Goal: Task Accomplishment & Management: Use online tool/utility

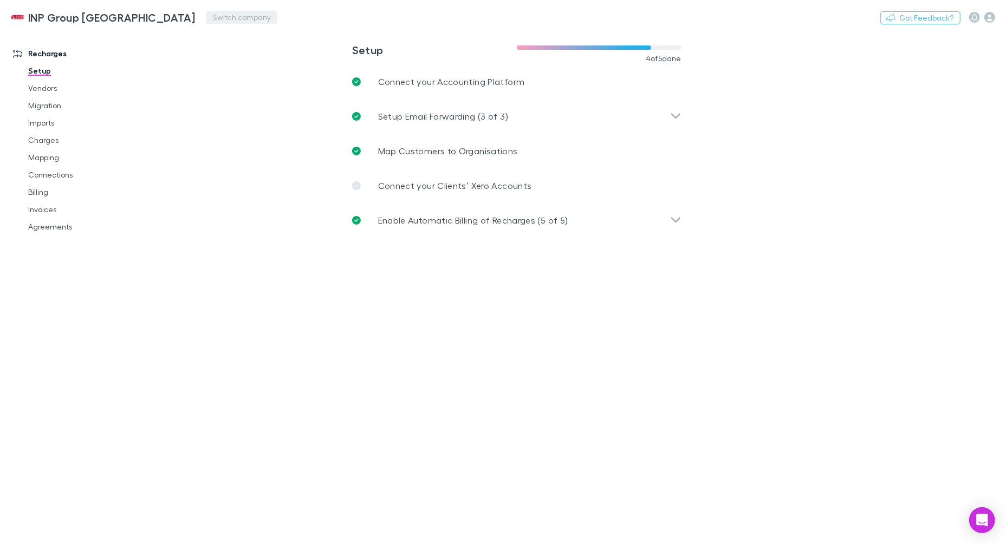
click at [206, 20] on button "Switch company" at bounding box center [242, 17] width 72 height 13
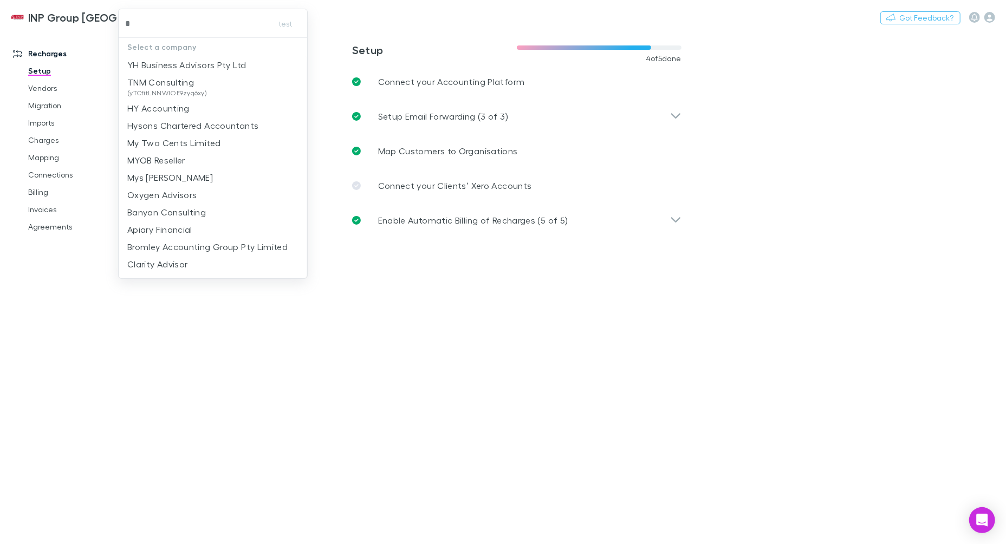
type input "**"
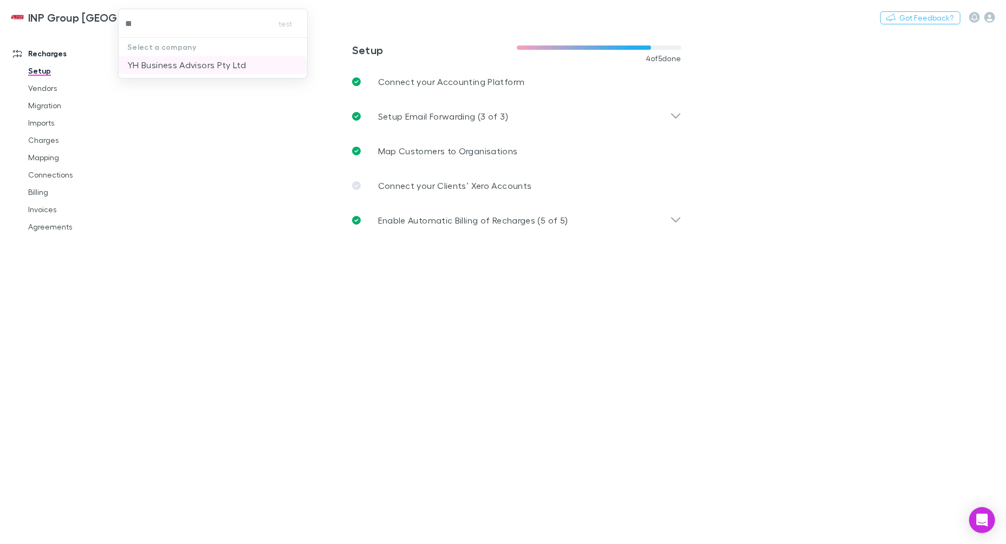
click at [163, 61] on p "YH Business Advisors Pty Ltd" at bounding box center [186, 65] width 119 height 13
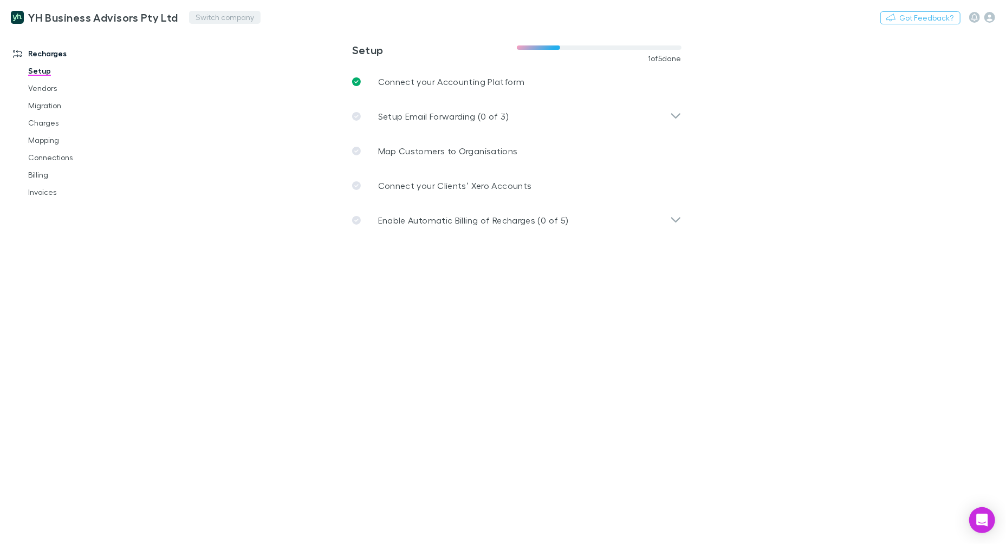
click at [201, 17] on button "Switch company" at bounding box center [225, 17] width 72 height 13
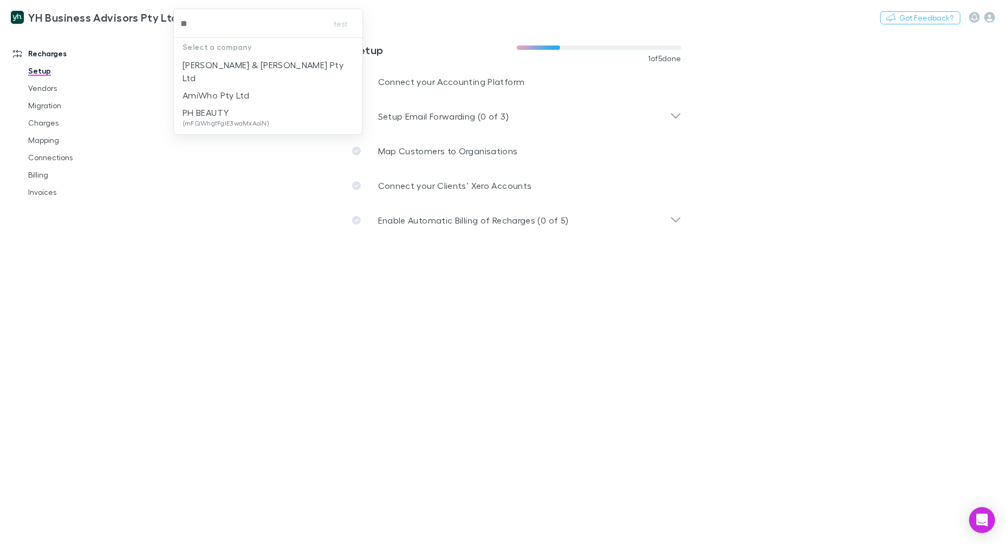
type input "*"
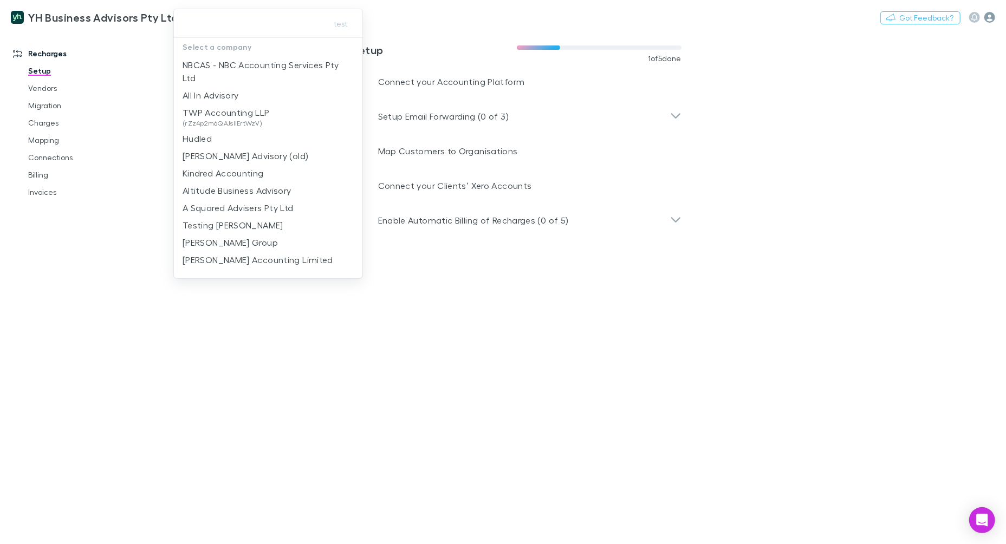
click at [987, 19] on div at bounding box center [503, 272] width 1006 height 544
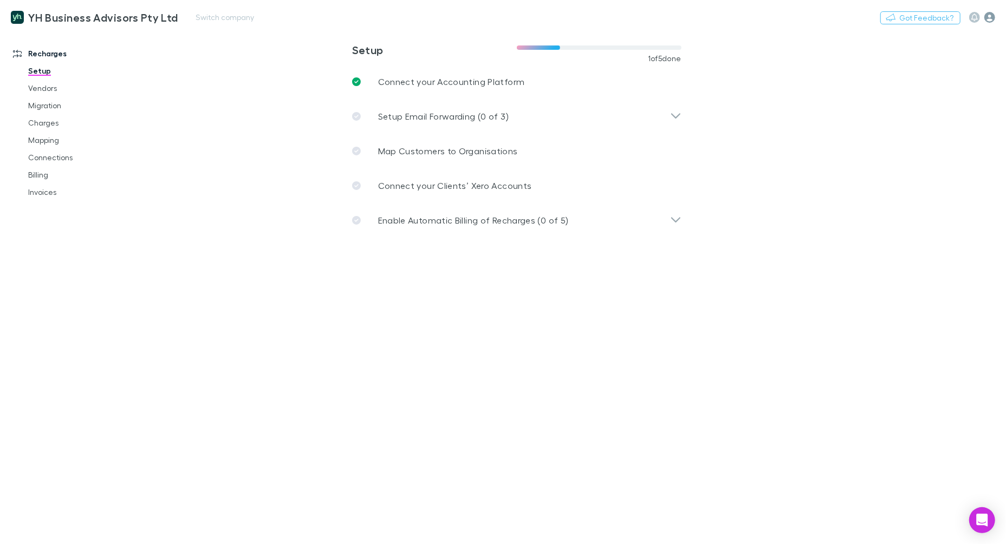
click at [988, 19] on icon "button" at bounding box center [989, 17] width 11 height 11
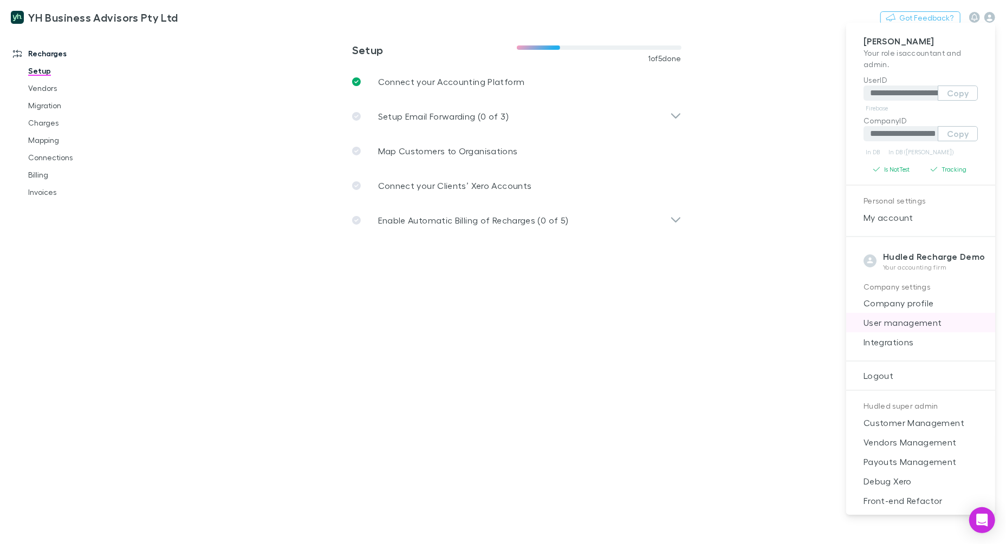
click at [905, 320] on span "User management" at bounding box center [921, 322] width 132 height 13
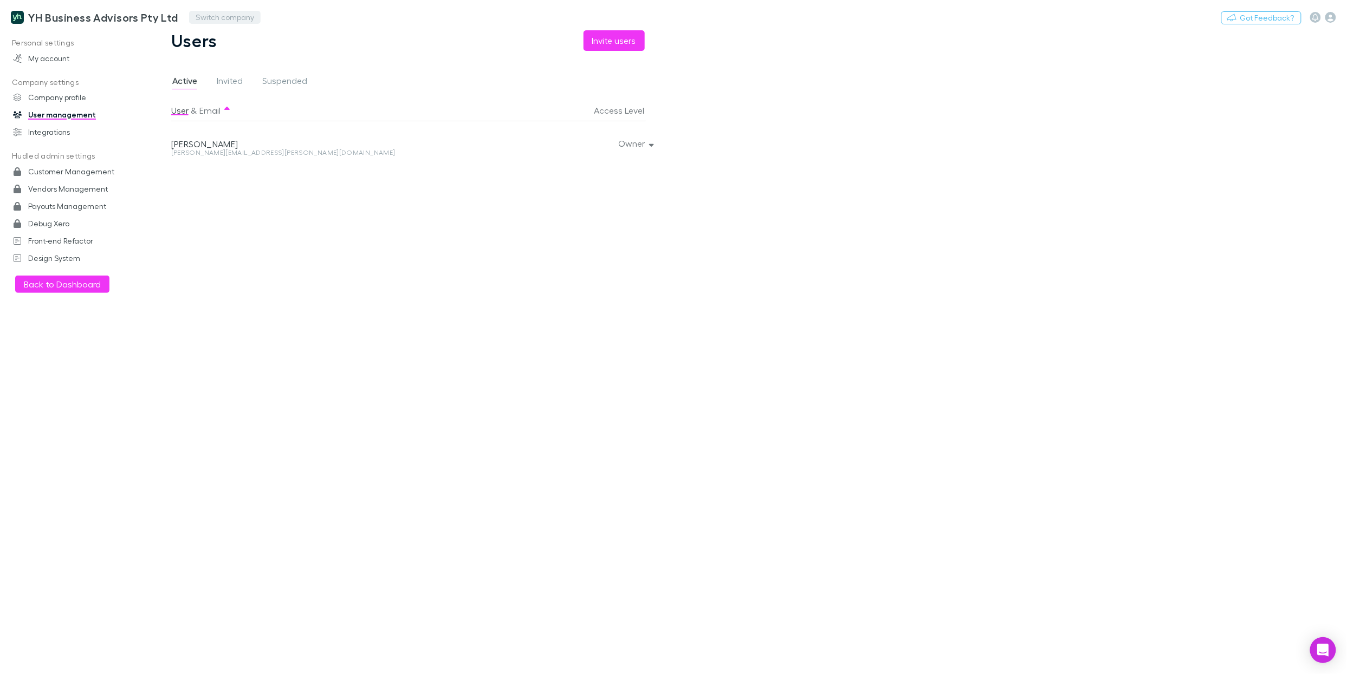
click at [203, 16] on button "Switch company" at bounding box center [225, 17] width 72 height 13
type input "***"
click at [233, 60] on p "542 Partners" at bounding box center [222, 65] width 53 height 13
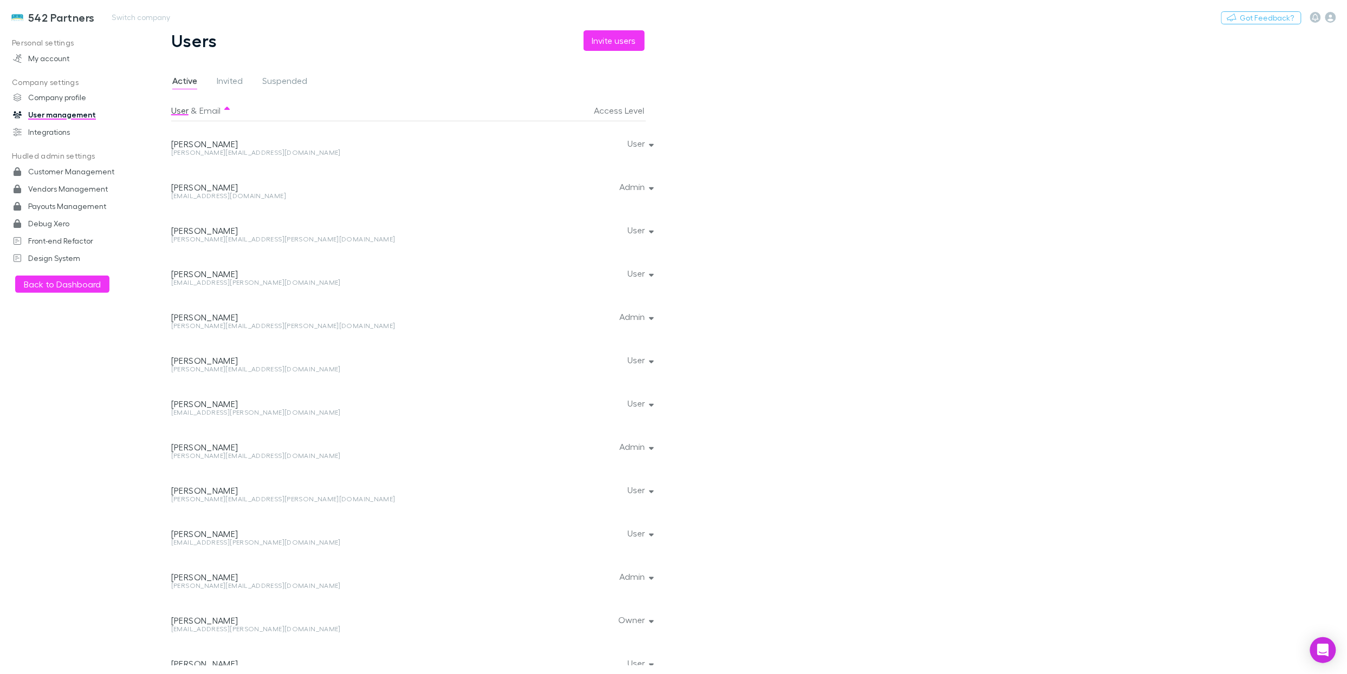
click at [62, 17] on h3 "542 Partners" at bounding box center [61, 17] width 67 height 13
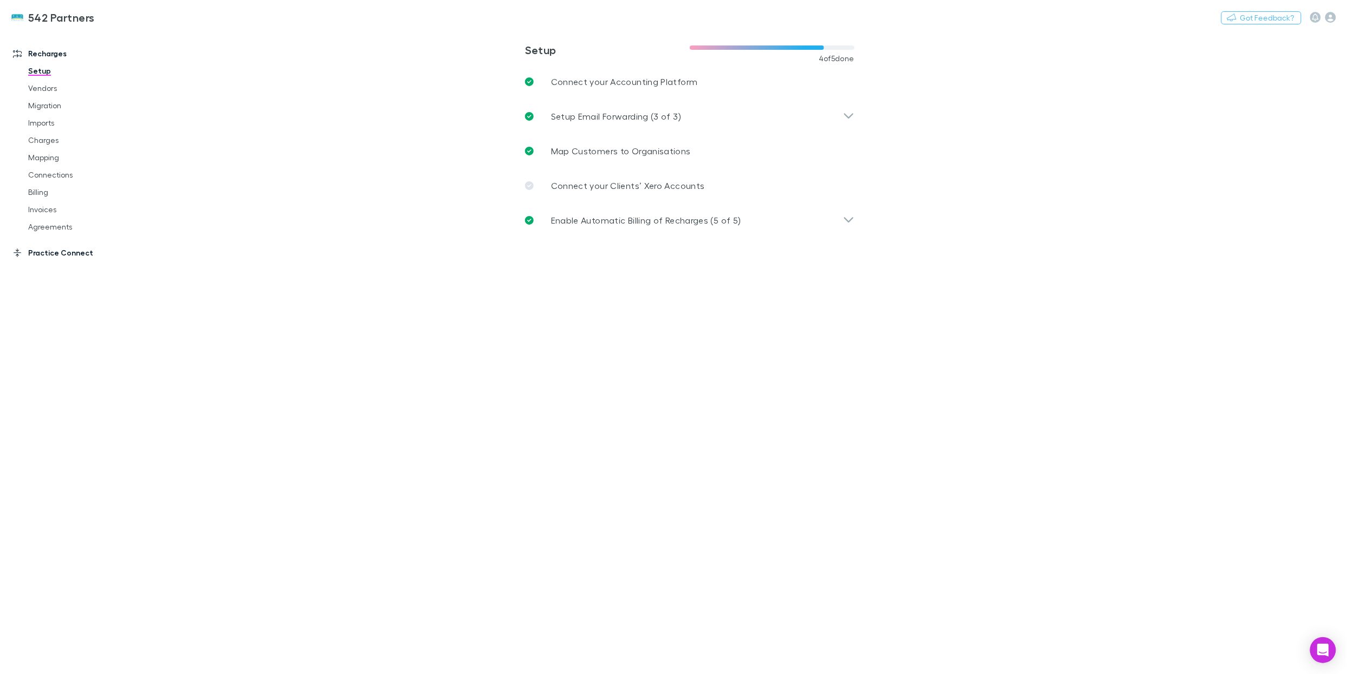
drag, startPoint x: 53, startPoint y: 256, endPoint x: 71, endPoint y: 249, distance: 19.7
click at [53, 256] on link "Practice Connect" at bounding box center [72, 252] width 141 height 17
click at [48, 130] on link "Costs" at bounding box center [80, 131] width 126 height 17
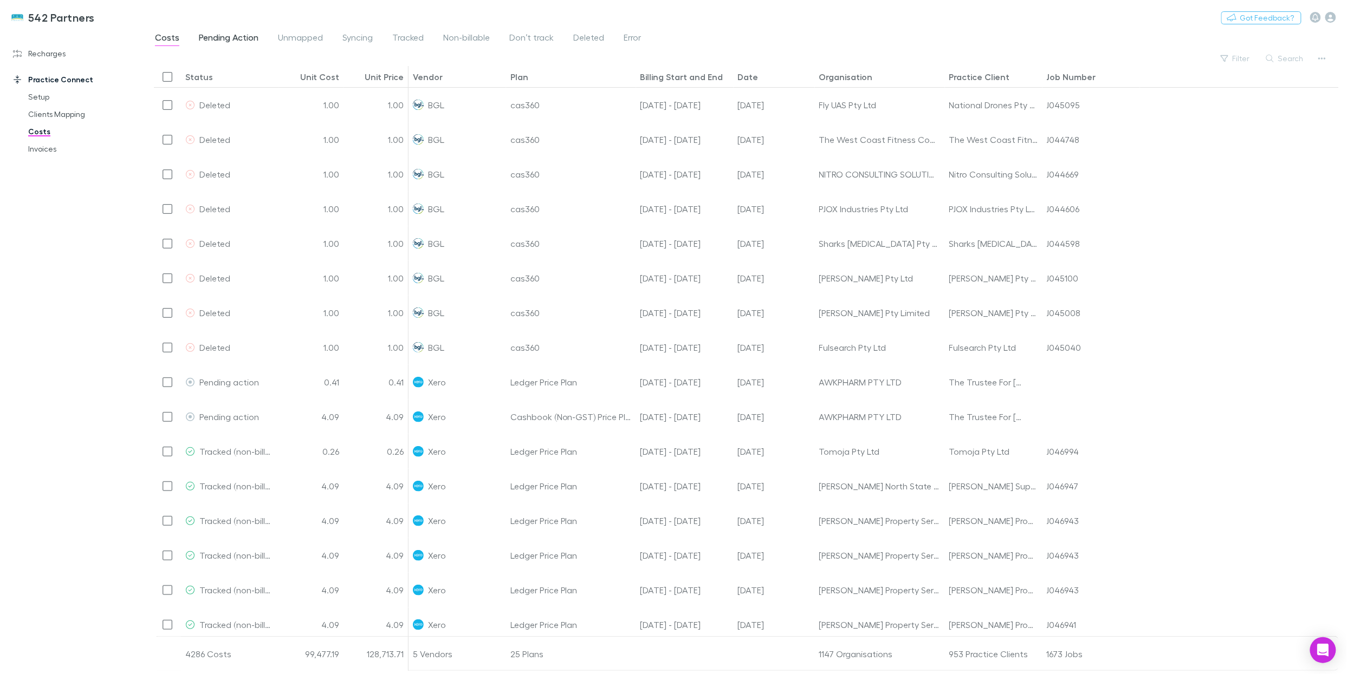
click at [220, 32] on span "Pending Action" at bounding box center [229, 39] width 60 height 14
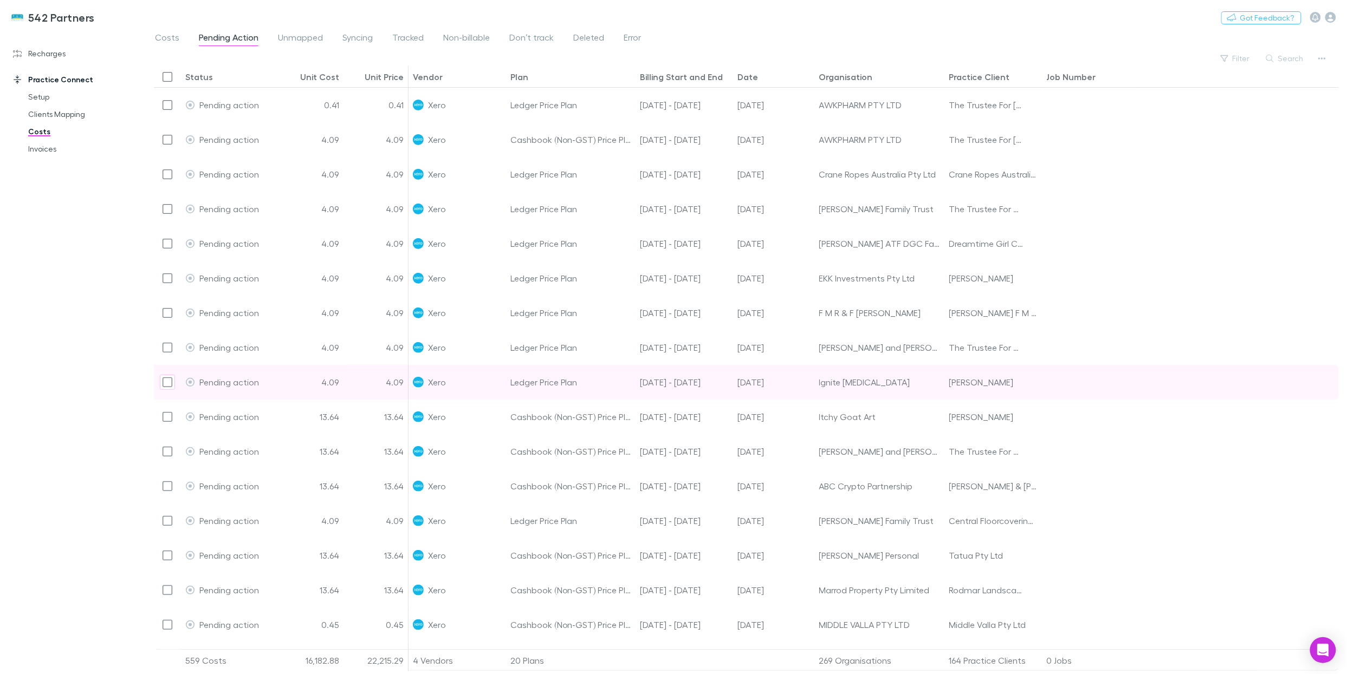
scroll to position [15, 0]
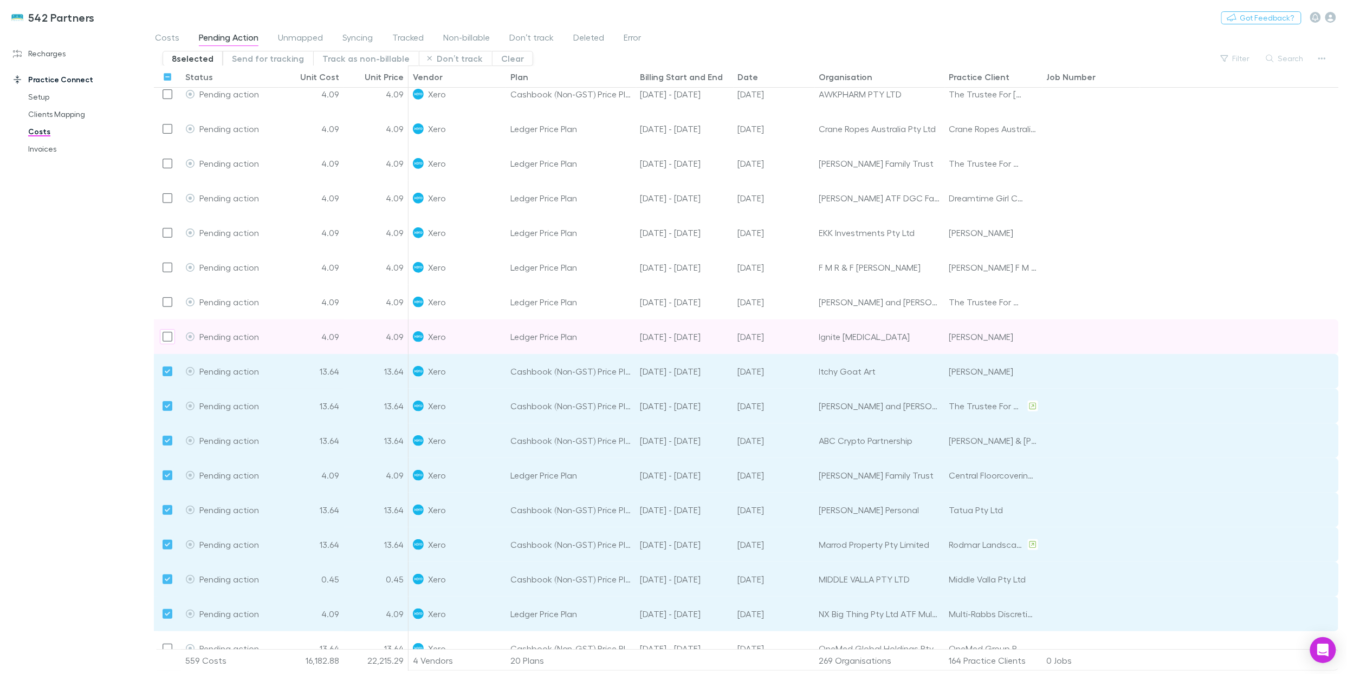
click at [167, 327] on div at bounding box center [167, 337] width 27 height 35
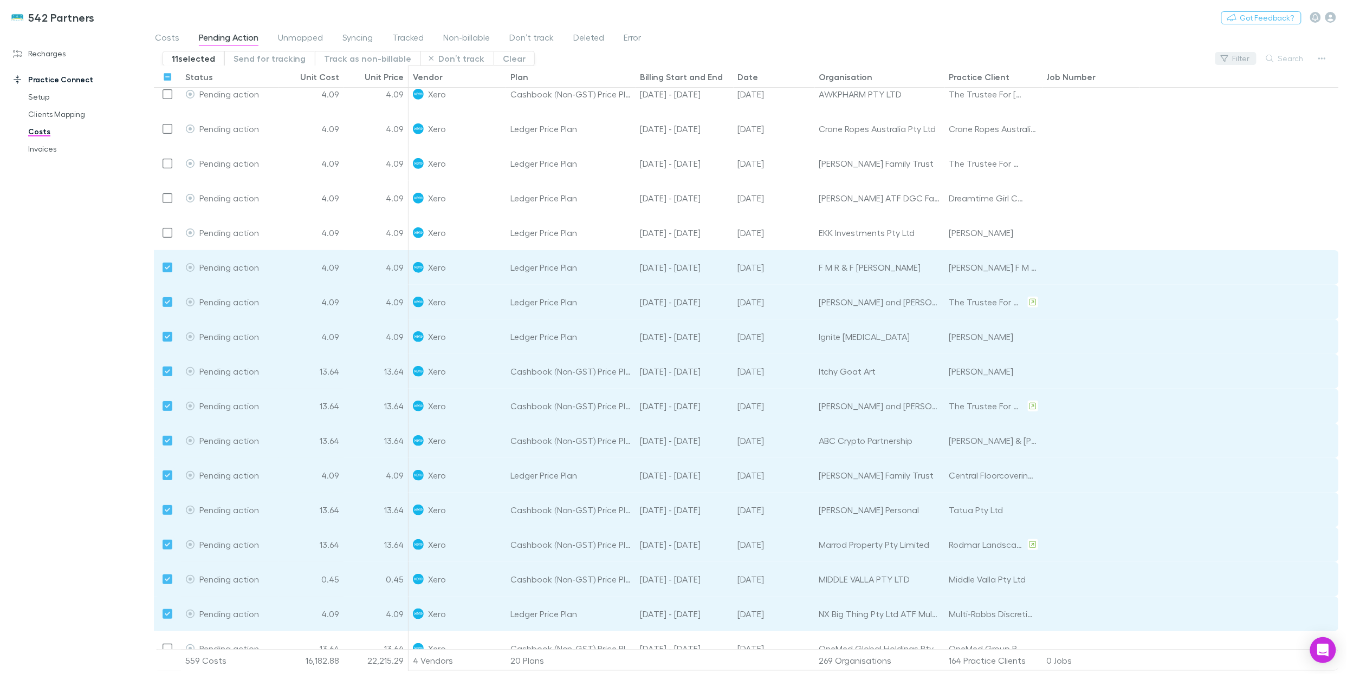
click at [1005, 56] on button "Filter" at bounding box center [1235, 58] width 41 height 13
click at [1005, 107] on body "542 Partners Switch company Nothing Got Feedback? Recharges Setup Vendors Migra…" at bounding box center [673, 337] width 1347 height 674
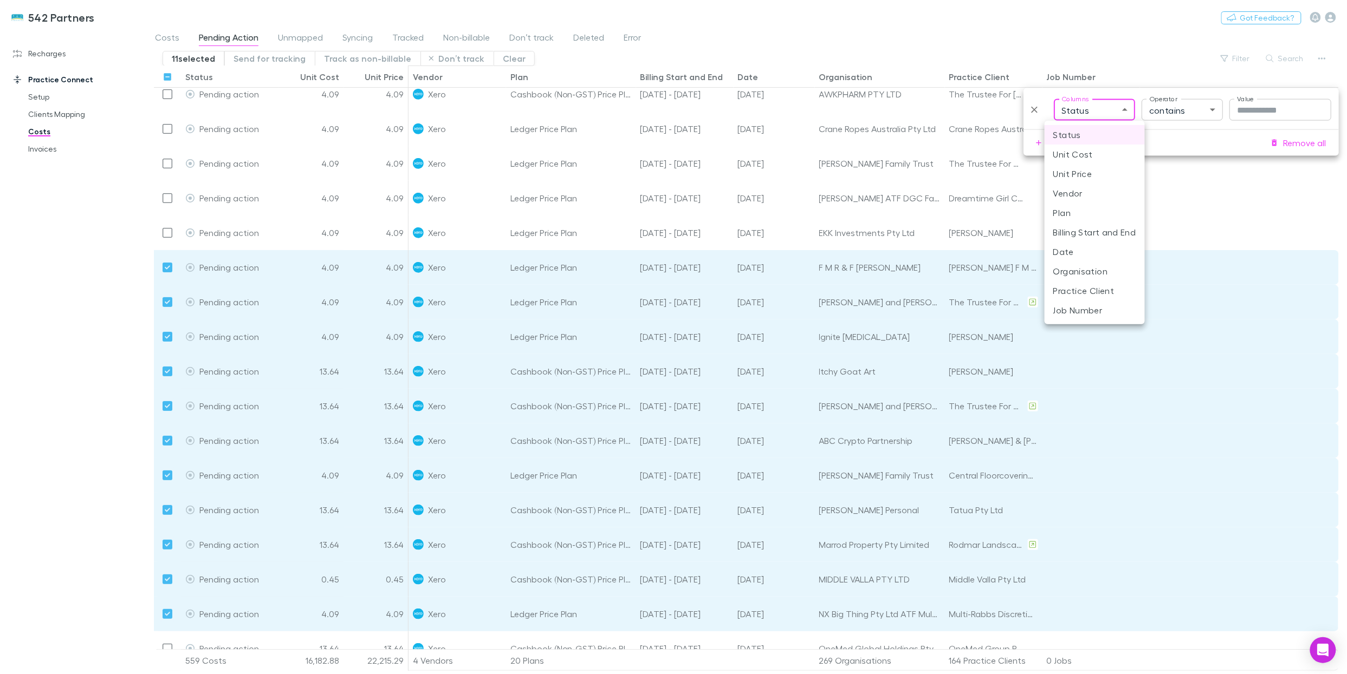
click at [1005, 249] on li "Date" at bounding box center [1094, 252] width 100 height 20
type input "*******"
type input "**"
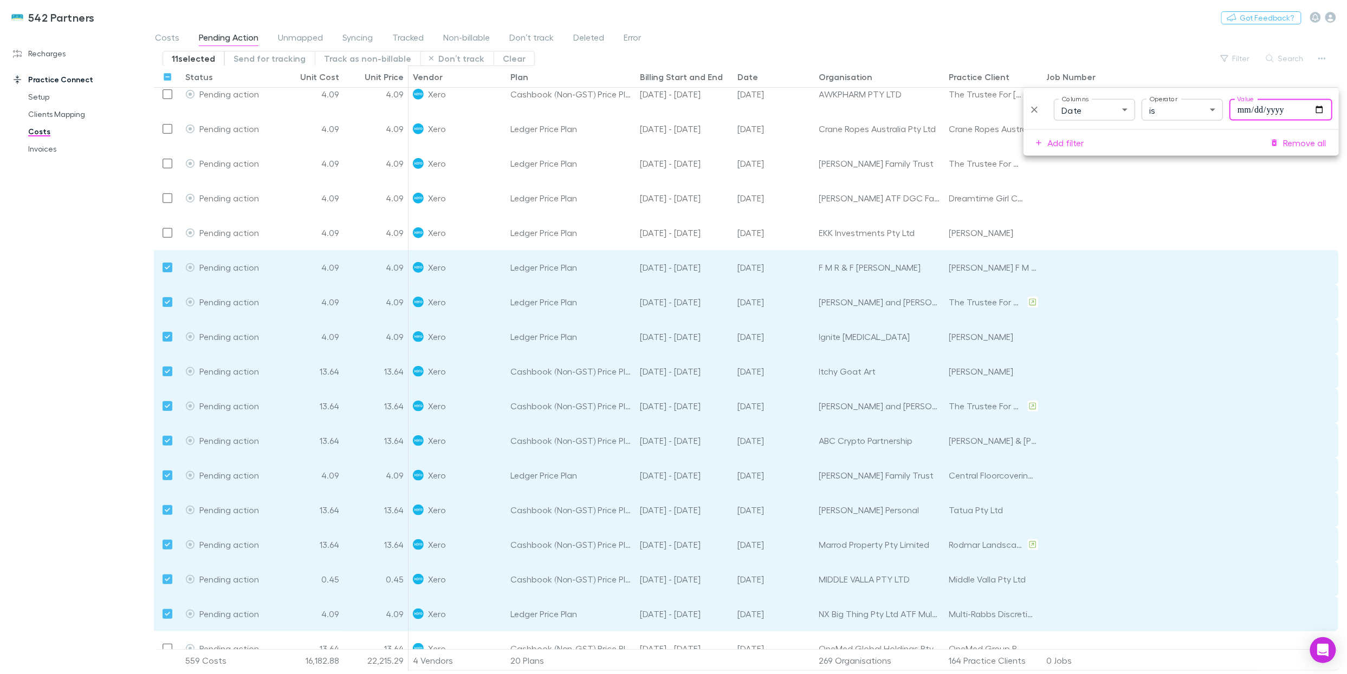
click at [1005, 112] on input "Value" at bounding box center [1280, 110] width 103 height 22
type input "**********"
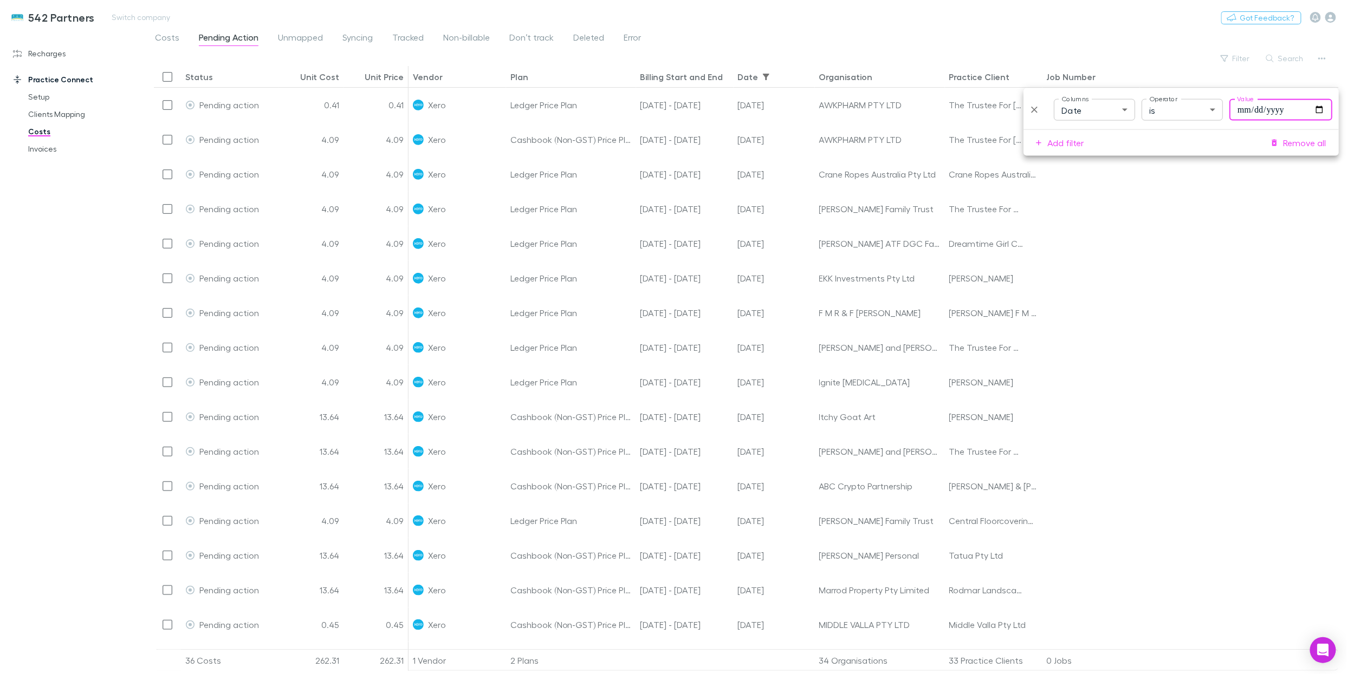
click at [994, 33] on div "542 Partners Switch company Nothing Got Feedback?" at bounding box center [673, 17] width 1347 height 35
click at [174, 82] on div at bounding box center [167, 76] width 18 height 21
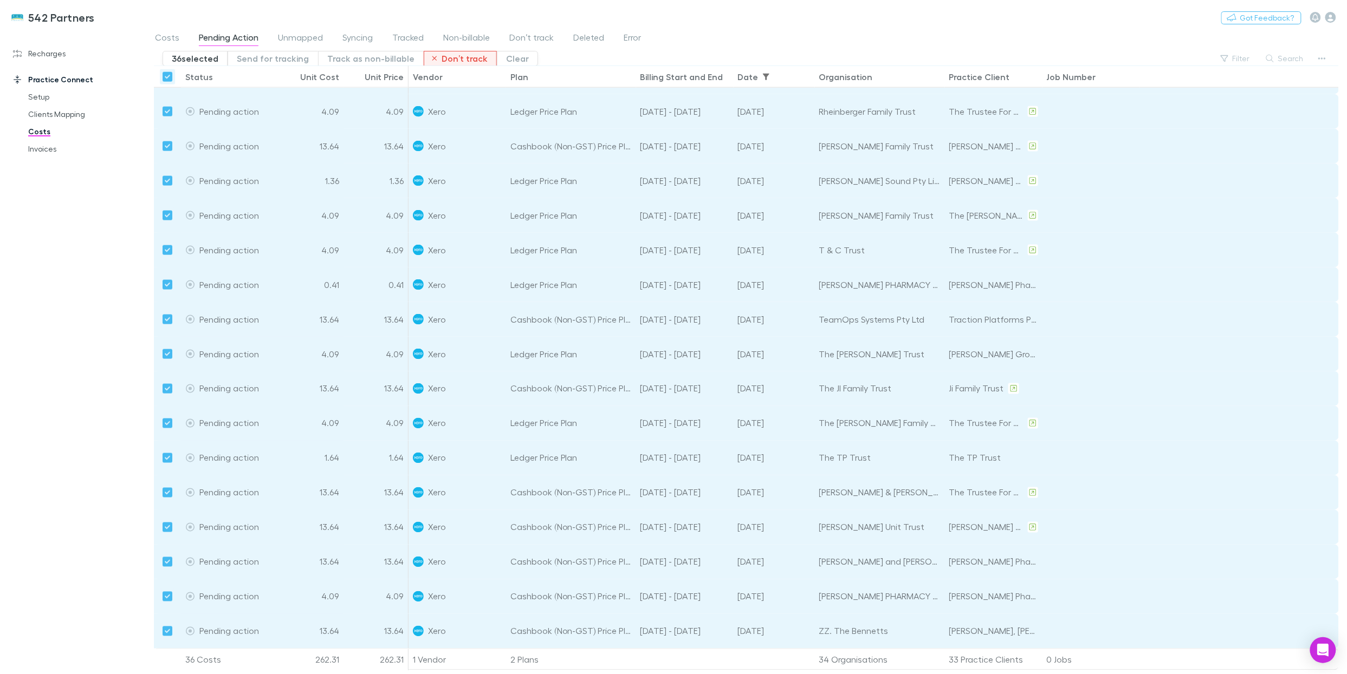
click at [459, 62] on button "Don’t track" at bounding box center [461, 58] width 74 height 15
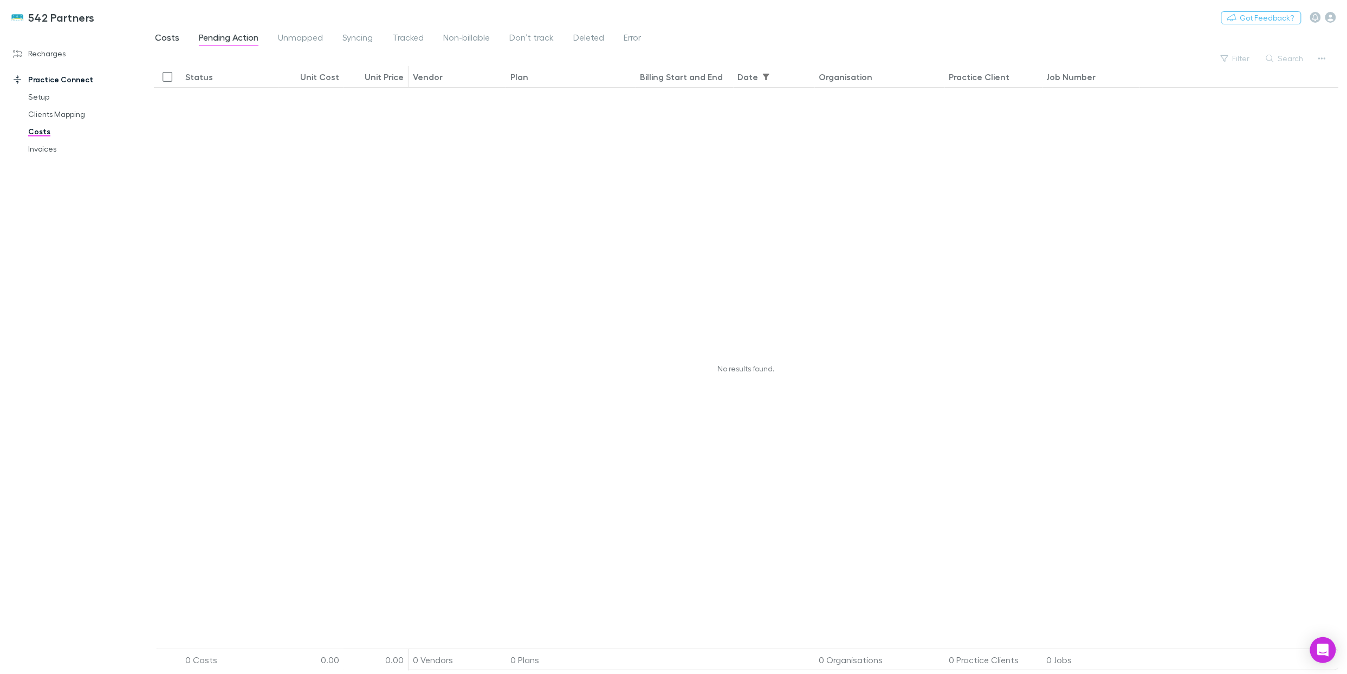
click at [174, 40] on span "Costs" at bounding box center [167, 39] width 24 height 14
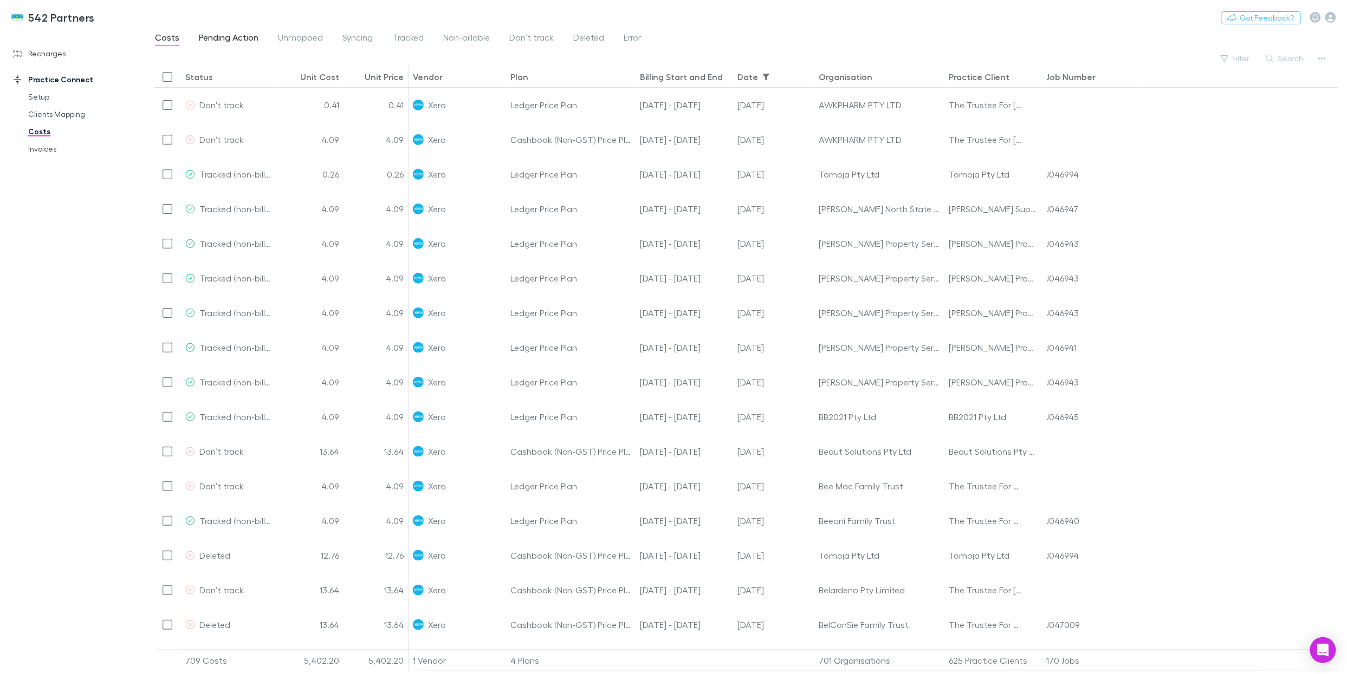
click at [216, 34] on span "Pending Action" at bounding box center [229, 39] width 60 height 14
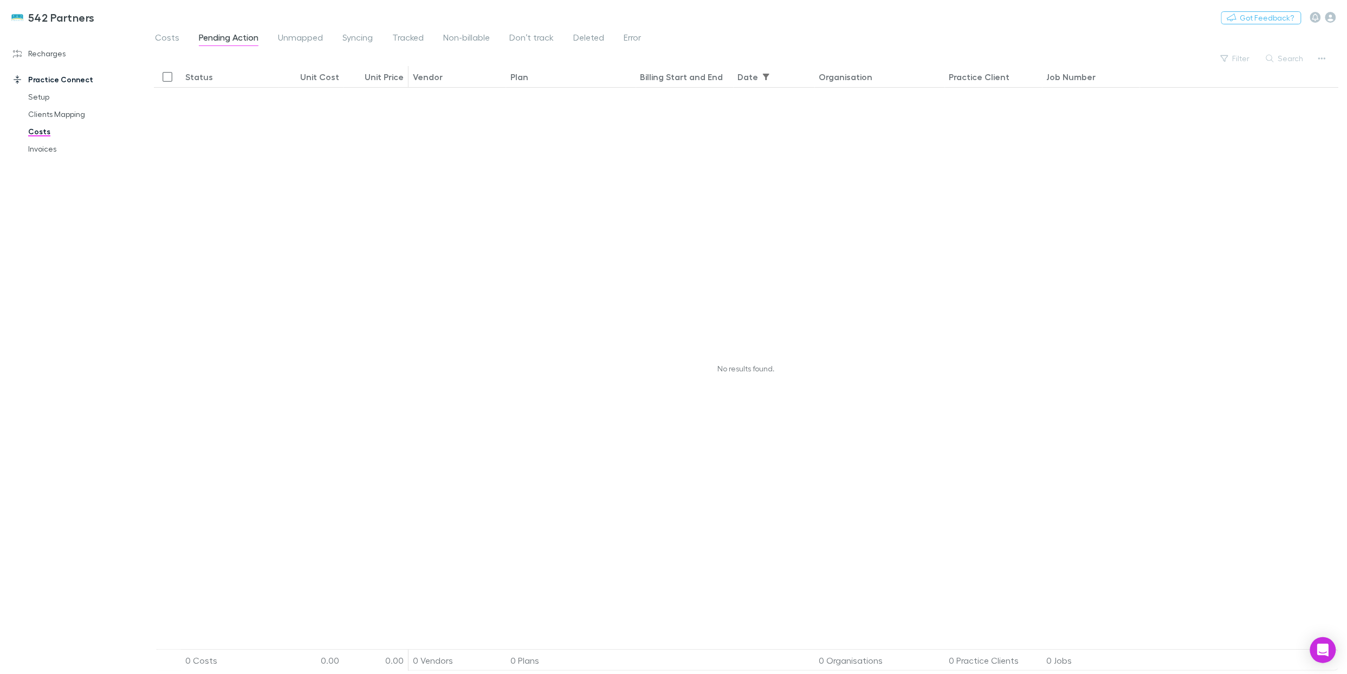
click at [1005, 66] on div at bounding box center [1239, 77] width 199 height 22
click at [1005, 57] on button "Filter" at bounding box center [1235, 58] width 41 height 13
click at [1005, 108] on icon "Delete" at bounding box center [1034, 110] width 11 height 11
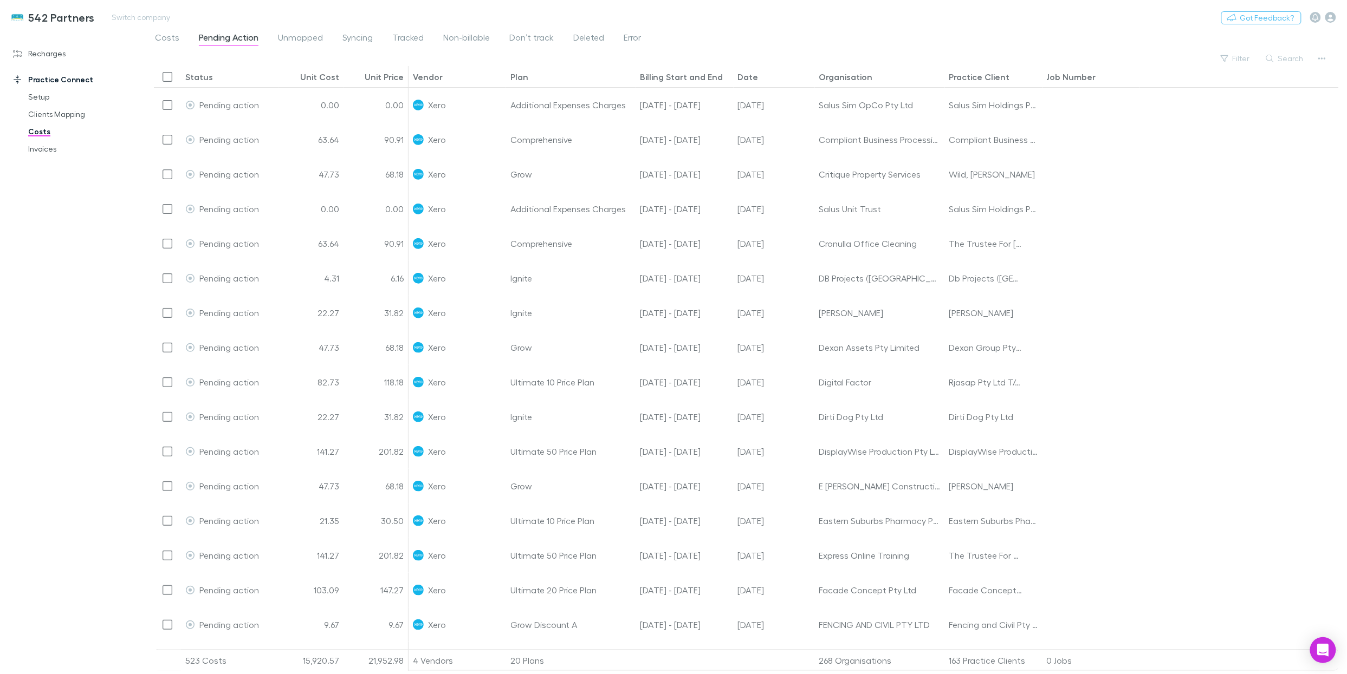
click at [959, 18] on div "542 Partners Switch company Nothing Got Feedback?" at bounding box center [673, 17] width 1347 height 35
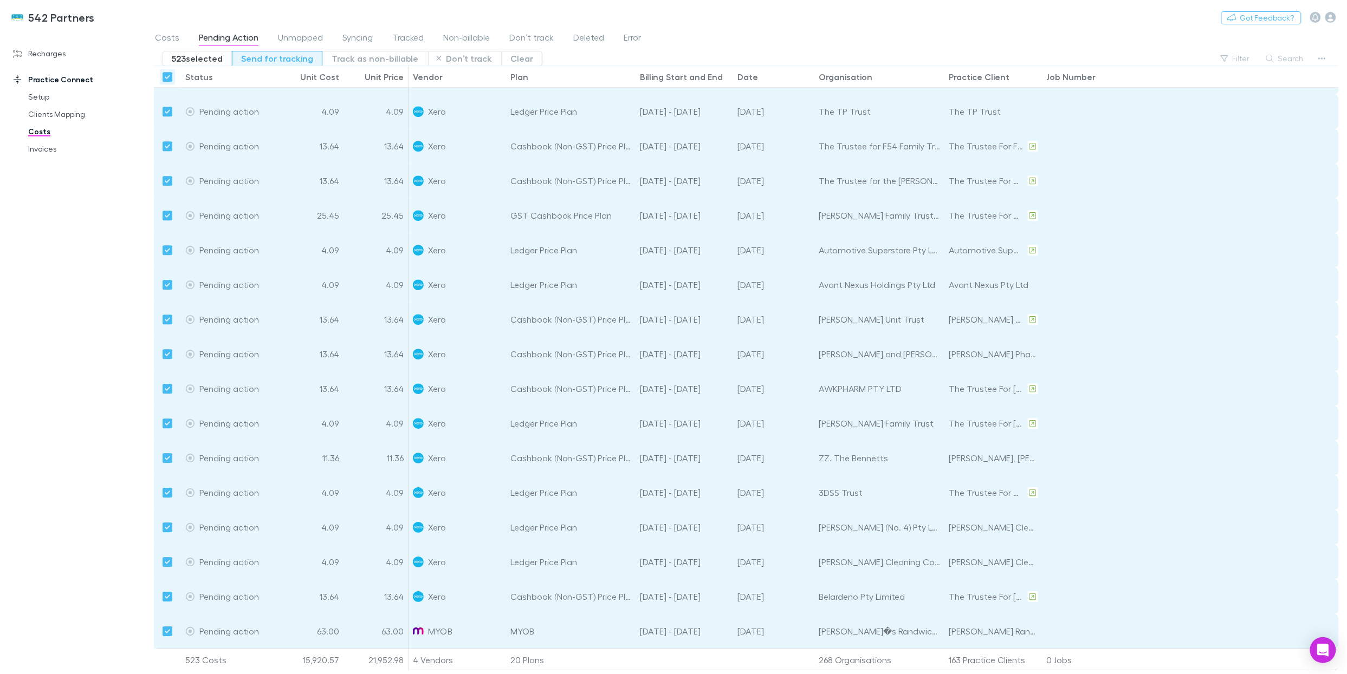
click at [286, 59] on button "Send for tracking" at bounding box center [277, 58] width 90 height 15
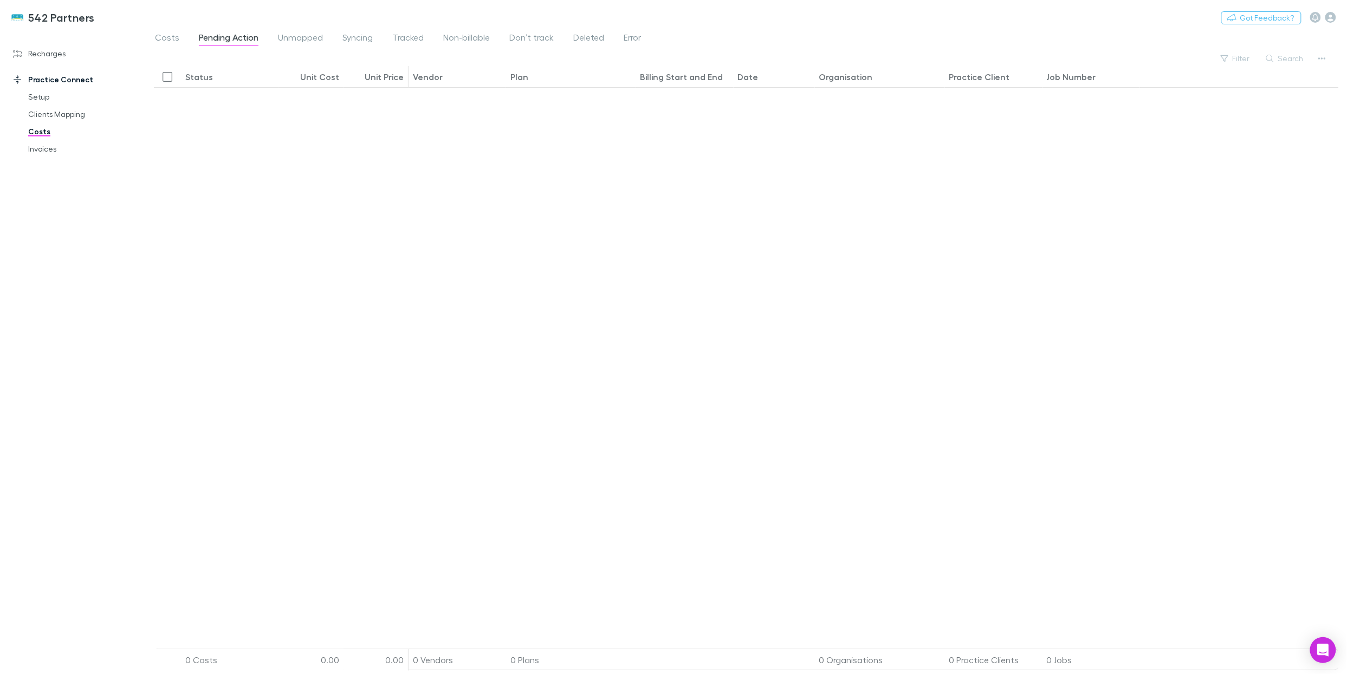
drag, startPoint x: 159, startPoint y: 34, endPoint x: 206, endPoint y: 38, distance: 46.8
click at [159, 34] on span "Costs" at bounding box center [167, 39] width 24 height 14
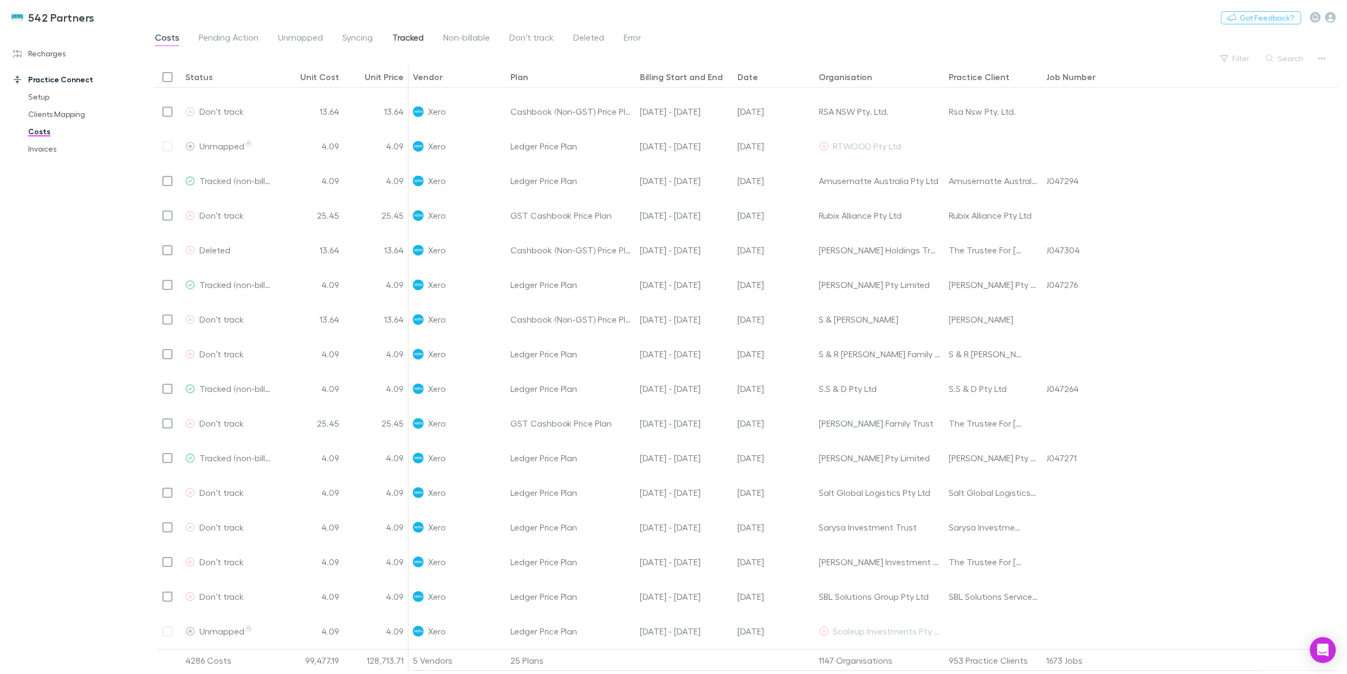
click at [407, 36] on span "Tracked" at bounding box center [408, 39] width 32 height 14
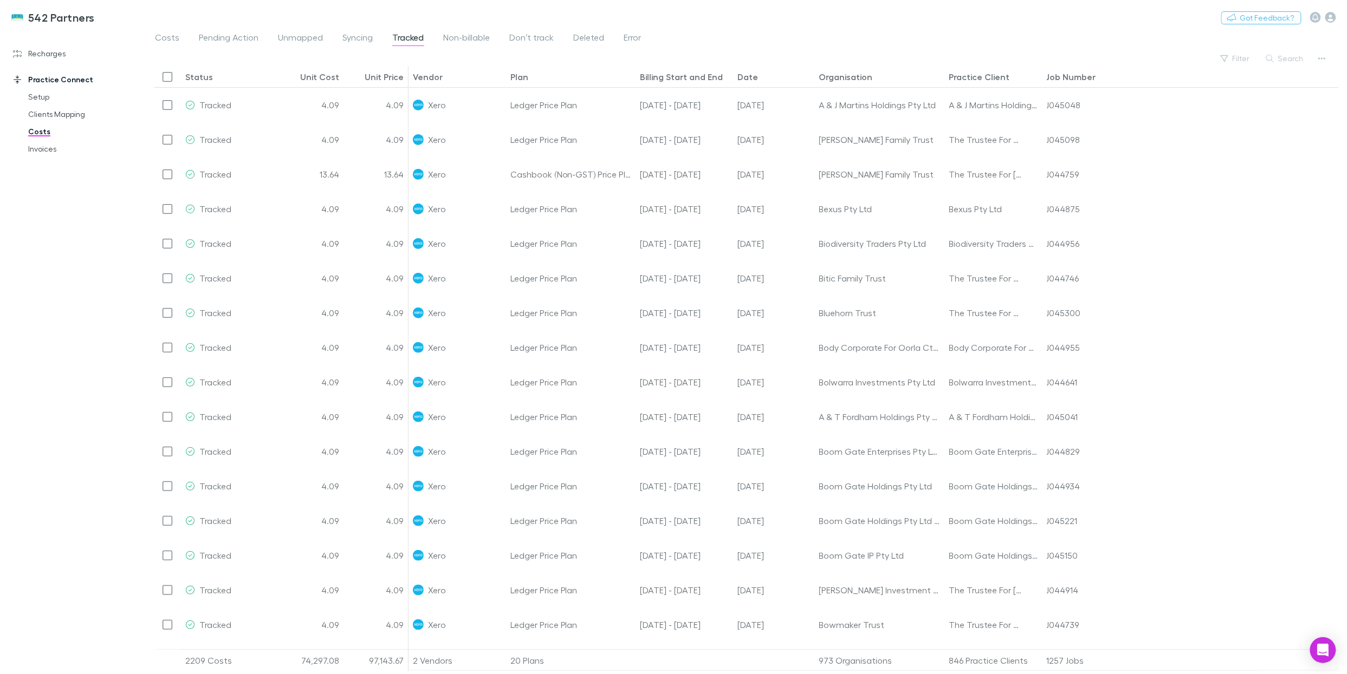
click at [1005, 61] on button "Search" at bounding box center [1285, 58] width 49 height 13
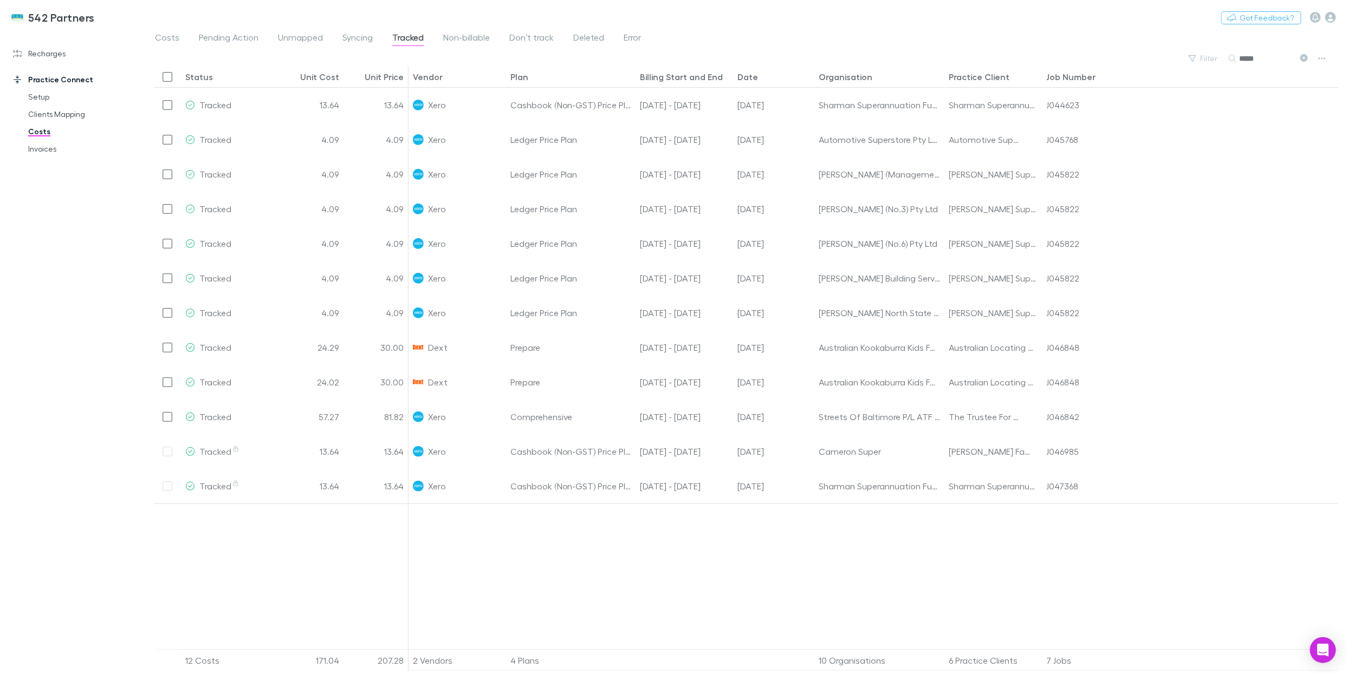
type input "*****"
